Goal: Task Accomplishment & Management: Manage account settings

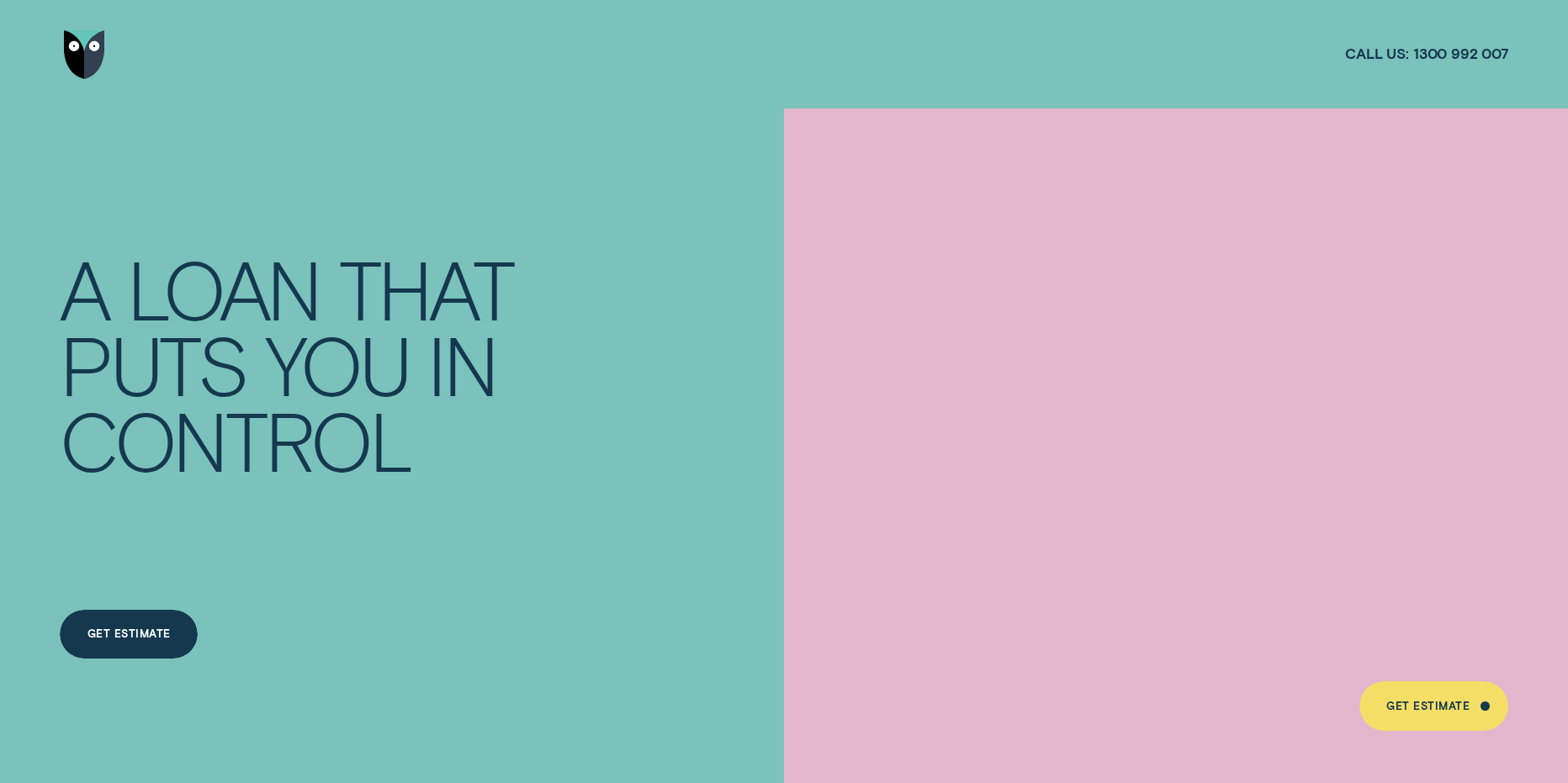
click at [95, 53] on img "Go to home page" at bounding box center [84, 55] width 41 height 48
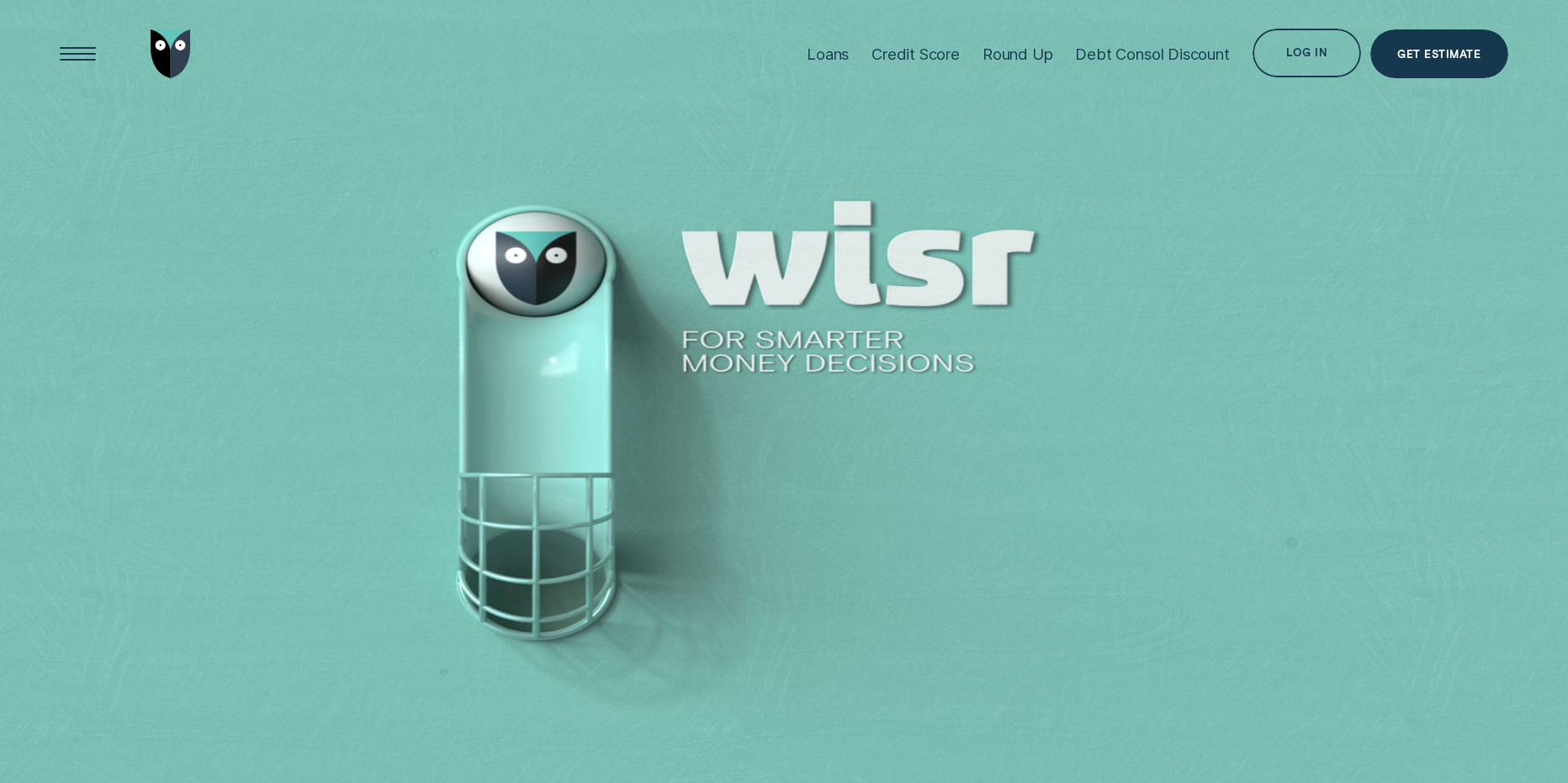
click at [1318, 47] on div "Log in" at bounding box center [1306, 53] width 109 height 48
click at [1304, 60] on div "Log in" at bounding box center [1306, 55] width 40 height 9
click at [1303, 40] on div "Log in" at bounding box center [1306, 53] width 109 height 48
click at [1300, 39] on div "Log in" at bounding box center [1306, 53] width 109 height 48
click at [1299, 38] on div "Log in" at bounding box center [1306, 53] width 109 height 48
